Goal: Check status: Check status

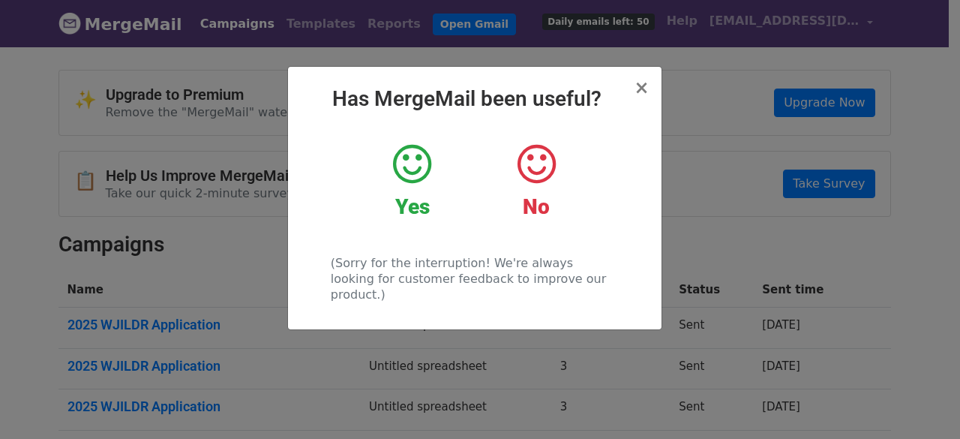
click at [405, 172] on icon at bounding box center [412, 164] width 38 height 45
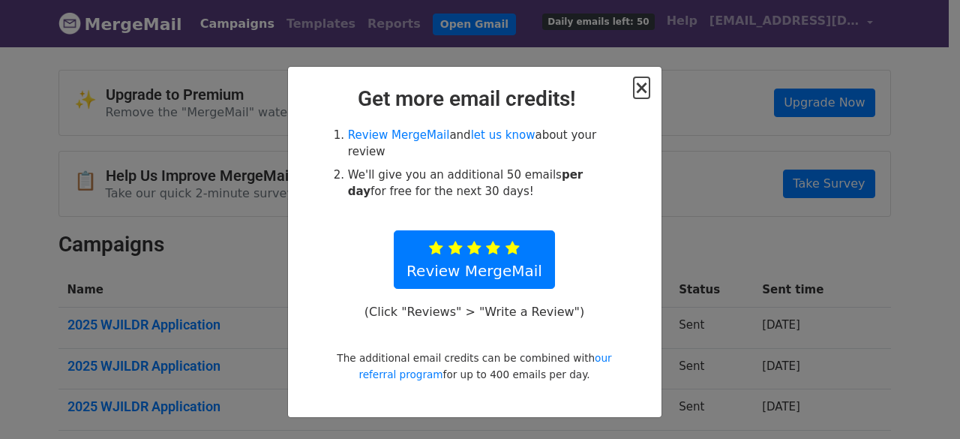
click at [642, 86] on span "×" at bounding box center [641, 87] width 15 height 21
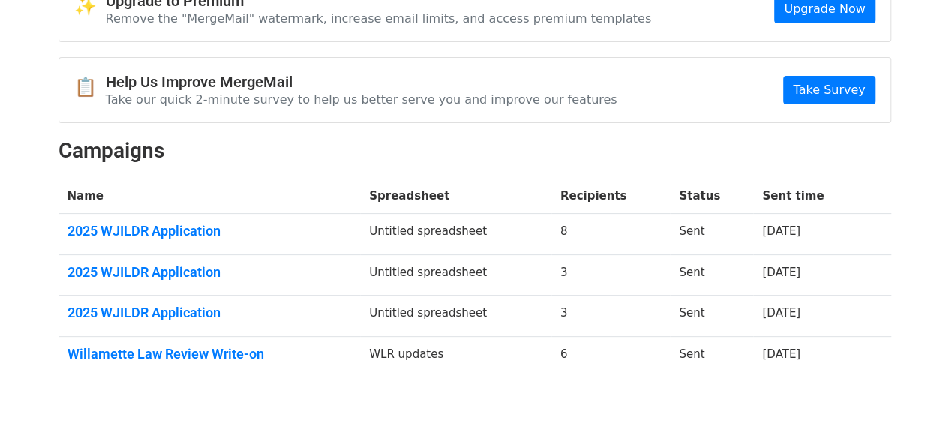
scroll to position [93, 0]
click at [125, 354] on link "Willamette Law Review Write-on" at bounding box center [210, 355] width 284 height 17
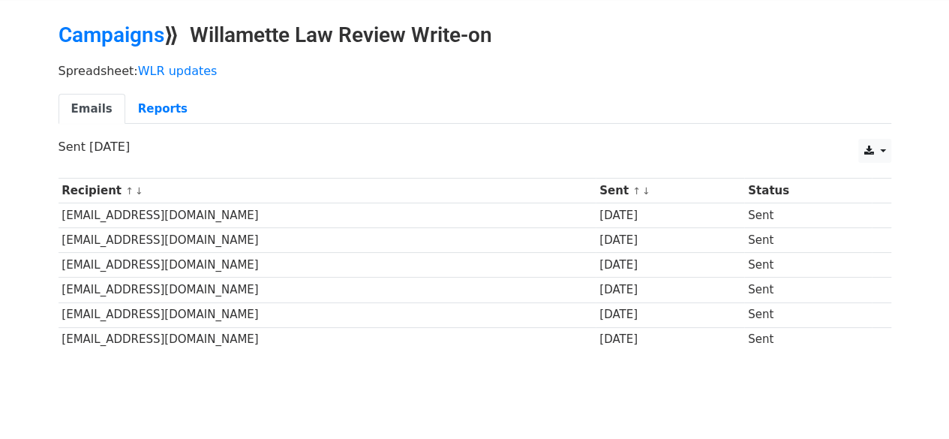
scroll to position [48, 0]
click at [188, 203] on td "bdcampanian@willamette.edu" at bounding box center [328, 215] width 538 height 25
click at [150, 108] on link "Reports" at bounding box center [162, 108] width 75 height 31
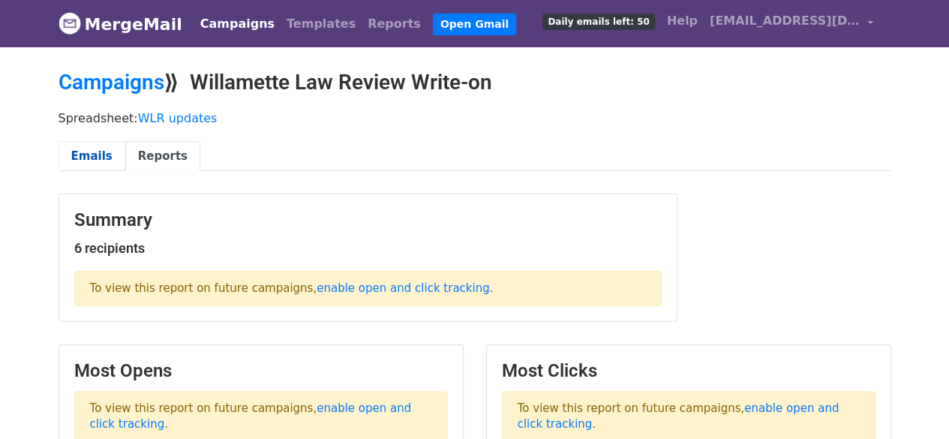
click at [94, 154] on link "Emails" at bounding box center [92, 156] width 67 height 31
